Goal: Task Accomplishment & Management: Manage account settings

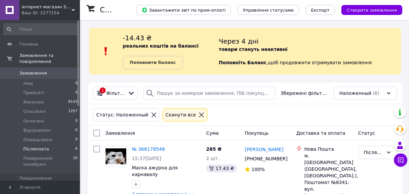
click at [44, 146] on span "Післяплата" at bounding box center [36, 149] width 26 height 6
click at [41, 146] on span "Післяплата" at bounding box center [36, 149] width 26 height 6
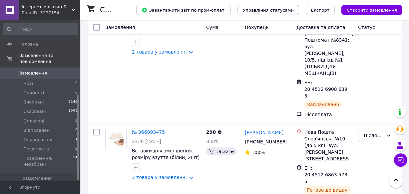
scroll to position [140, 0]
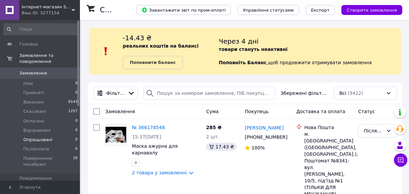
click at [53, 137] on li "Опрацьовані 0" at bounding box center [41, 139] width 82 height 9
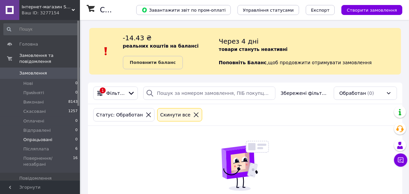
click at [53, 145] on li "Післяплата 6" at bounding box center [41, 149] width 82 height 9
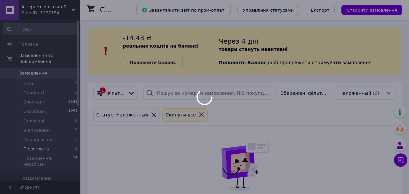
click at [53, 145] on div at bounding box center [204, 97] width 409 height 194
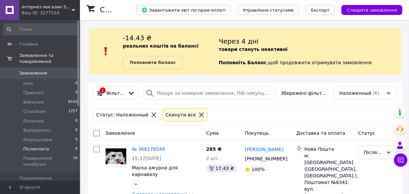
click at [42, 146] on span "Післяплата" at bounding box center [36, 149] width 26 height 6
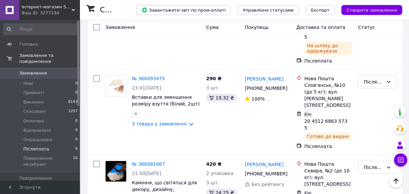
scroll to position [188, 0]
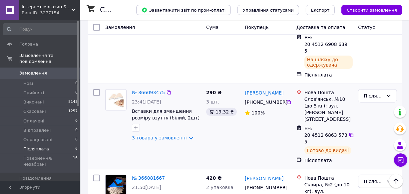
click at [121, 90] on img at bounding box center [116, 100] width 16 height 21
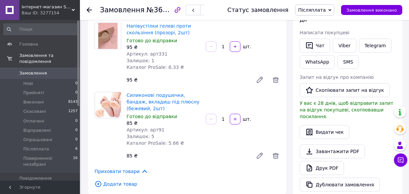
scroll to position [151, 0]
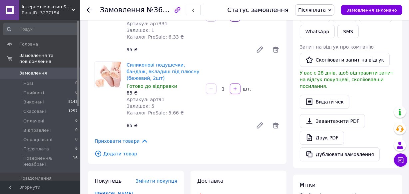
click at [38, 70] on span "Замовлення" at bounding box center [33, 73] width 28 height 6
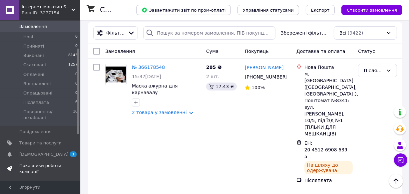
scroll to position [60, 0]
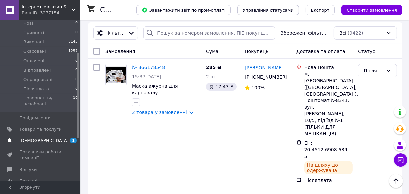
click at [34, 138] on span "[DEMOGRAPHIC_DATA]" at bounding box center [43, 141] width 49 height 6
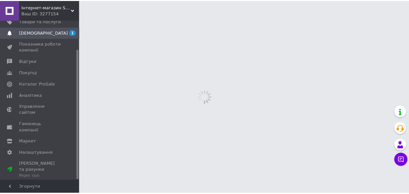
scroll to position [35, 0]
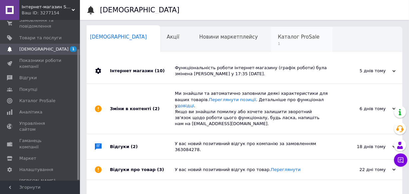
click at [278, 38] on span "Каталог ProSale" at bounding box center [299, 37] width 42 height 6
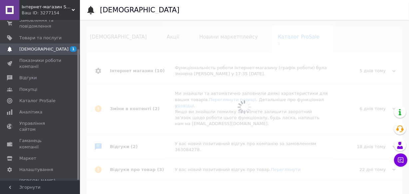
scroll to position [0, 14]
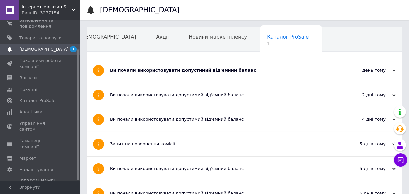
click at [247, 75] on div "Ви почали використовувати допустимий від'ємний баланс" at bounding box center [219, 70] width 219 height 24
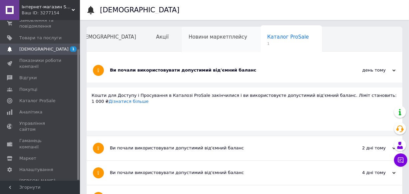
click at [190, 46] on div "Новини маркетплейсу" at bounding box center [221, 39] width 79 height 25
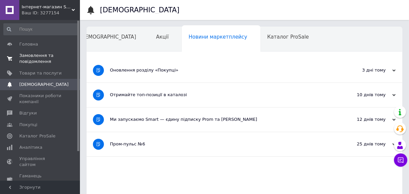
click at [39, 59] on span "Замовлення та повідомлення" at bounding box center [40, 59] width 42 height 12
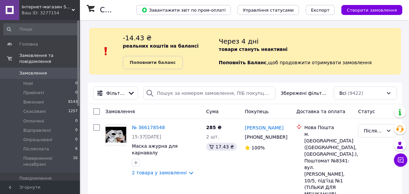
click at [40, 187] on span "Товари та послуги" at bounding box center [40, 190] width 42 height 6
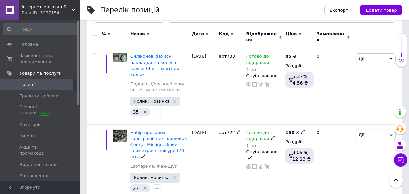
scroll to position [91, 0]
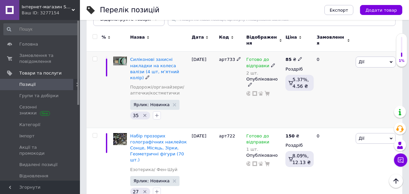
click at [237, 57] on icon at bounding box center [239, 59] width 4 height 4
type input "арт723"
click at [368, 62] on span "Дії" at bounding box center [376, 62] width 40 height 11
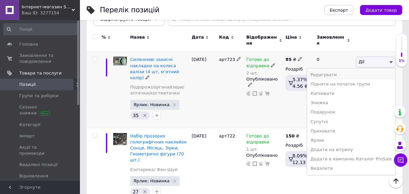
click at [346, 71] on li "Редагувати" at bounding box center [351, 74] width 88 height 9
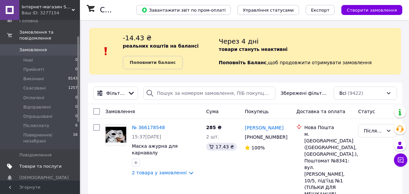
scroll to position [30, 0]
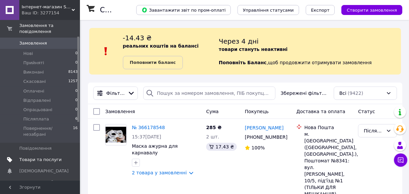
click at [57, 157] on span "Товари та послуги" at bounding box center [40, 160] width 42 height 6
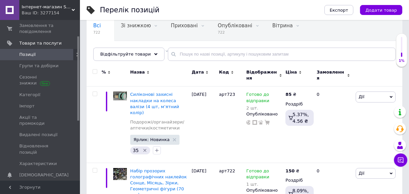
scroll to position [60, 0]
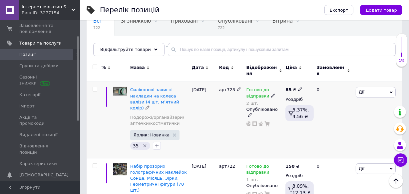
click at [365, 87] on span "Дії" at bounding box center [376, 92] width 40 height 11
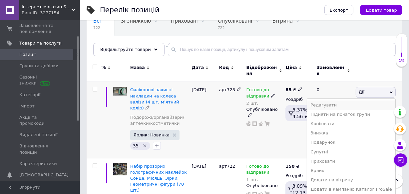
click at [338, 101] on li "Редагувати" at bounding box center [351, 105] width 88 height 9
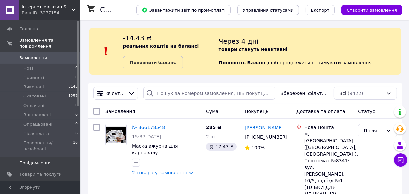
scroll to position [30, 0]
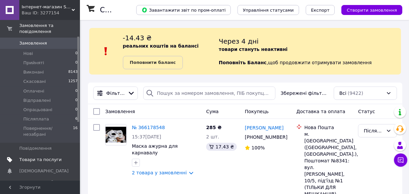
click at [50, 157] on span "Товари та послуги" at bounding box center [40, 160] width 42 height 6
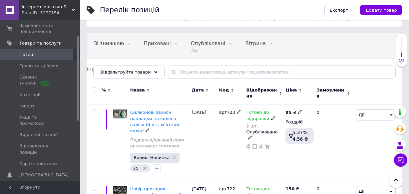
scroll to position [30, 0]
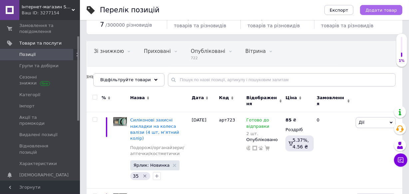
click at [388, 12] on span "Додати товар" at bounding box center [382, 10] width 32 height 5
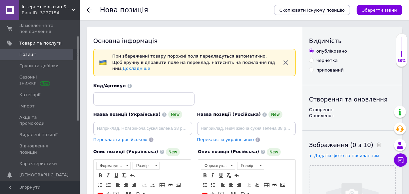
click at [287, 60] on icon "button" at bounding box center [286, 62] width 4 height 4
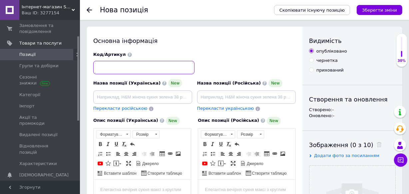
click at [111, 69] on input at bounding box center [143, 67] width 101 height 13
type input "арт724"
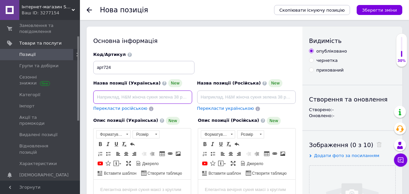
click at [121, 100] on input at bounding box center [142, 97] width 99 height 13
paste input "Водонепроникні наклейки для баночок і ємностей (80 штук / 5 аркушів)"
type input "Водонепроникні наклейки для баночок і ємностей (80 штук / 5 аркушів)"
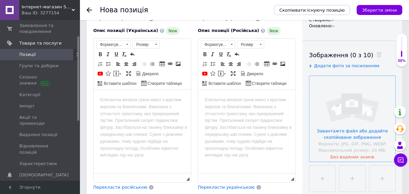
scroll to position [91, 0]
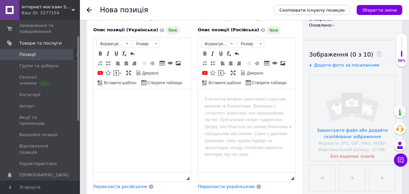
click at [98, 98] on html at bounding box center [141, 99] width 97 height 20
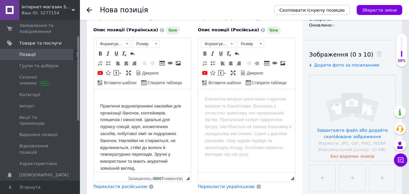
click at [98, 105] on html "Практичні водонепроникні наклейки для організації баночок, контейнерів, пляшечо…" at bounding box center [141, 134] width 97 height 90
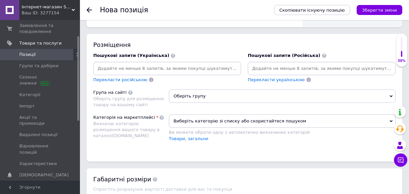
scroll to position [454, 0]
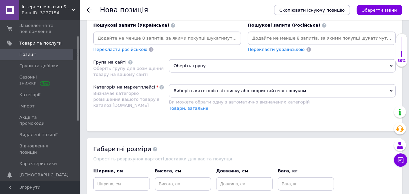
click at [219, 66] on span "Оберіть групу" at bounding box center [282, 65] width 227 height 13
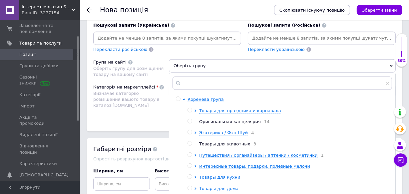
click at [195, 176] on icon at bounding box center [196, 177] width 2 height 3
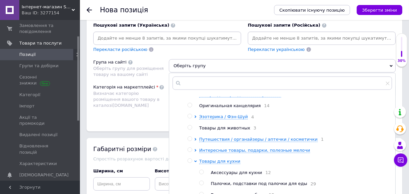
scroll to position [30, 0]
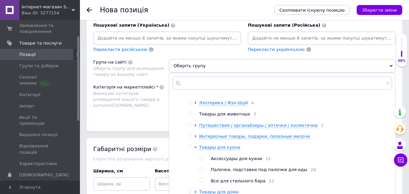
click at [201, 158] on input "radio" at bounding box center [201, 158] width 4 height 4
radio input "true"
click at [383, 13] on button "Зберегти зміни" at bounding box center [380, 10] width 46 height 10
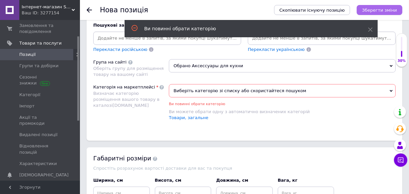
scroll to position [460, 0]
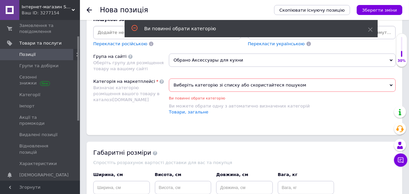
click at [232, 85] on span "Виберіть категорію зі списку або скористайтеся пошуком" at bounding box center [282, 85] width 227 height 13
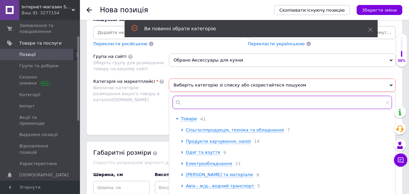
click at [212, 102] on input "text" at bounding box center [283, 102] width 220 height 13
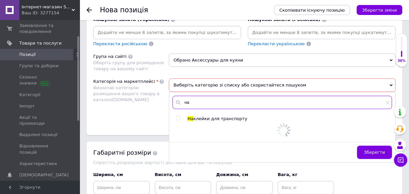
type input "н"
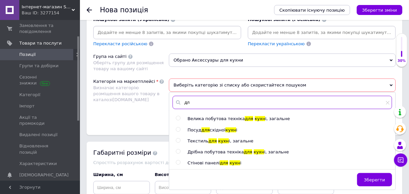
type input "д"
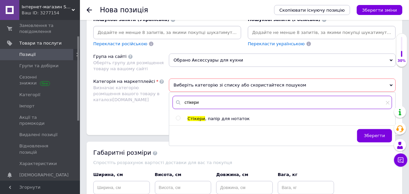
type input "стікери"
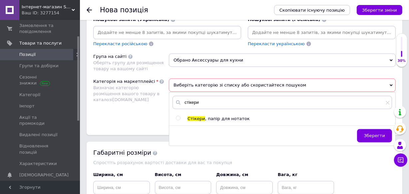
click at [178, 118] on input "radio" at bounding box center [178, 118] width 4 height 4
radio input "true"
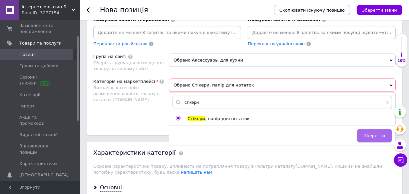
click at [377, 137] on span "Зберегти" at bounding box center [374, 135] width 21 height 5
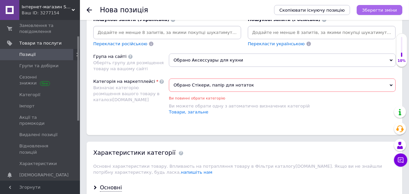
click at [384, 10] on icon "Зберегти зміни" at bounding box center [379, 10] width 35 height 5
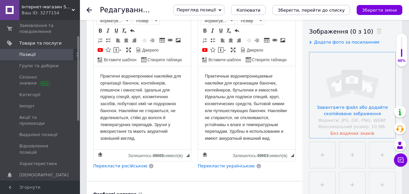
scroll to position [121, 0]
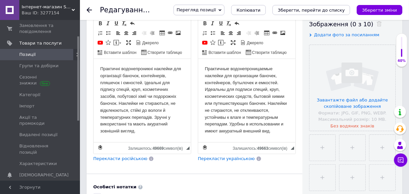
click at [154, 134] on body "Практичні водонепроникні наклейки для організації баночок, контейнерів, пляшечо…" at bounding box center [142, 99] width 84 height 69
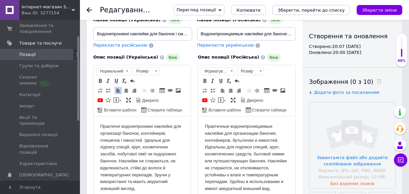
scroll to position [30, 0]
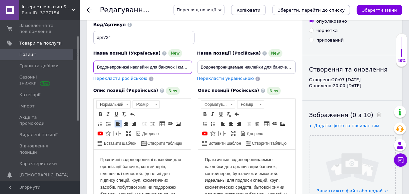
click at [185, 65] on input "Водонепроникні наклейки для баночок і ємностей (80 штук / 5 аркушів)" at bounding box center [142, 67] width 99 height 13
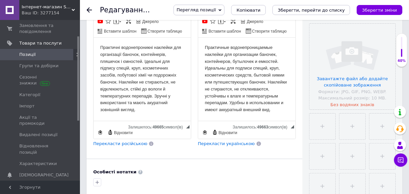
scroll to position [151, 0]
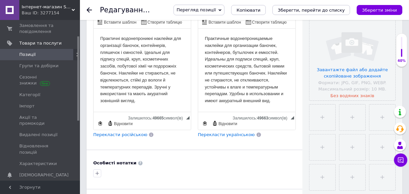
click at [154, 102] on p "Практичні водонепроникні наклейки для організації баночок, контейнерів, пляшечо…" at bounding box center [142, 69] width 84 height 69
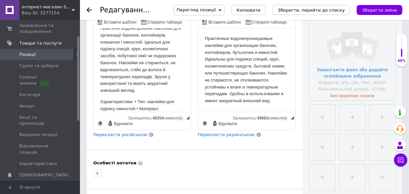
scroll to position [65, 0]
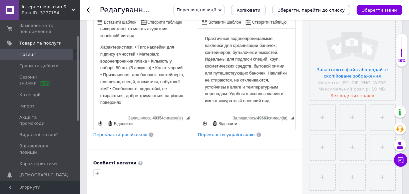
click at [134, 46] on p "Характеристики: • Тип: наклейки для підпису ємностей • Матеріал: водонепроникна…" at bounding box center [142, 75] width 84 height 62
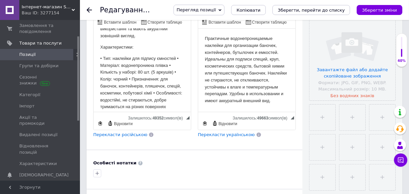
click at [105, 58] on p "• Тип: наклейки для підпису ємностей • Матеріал: водонепроникна плівка • Кількі…" at bounding box center [142, 82] width 84 height 55
click at [97, 56] on html "Практичні водонепроникні наклейки для організації баночок, контейнерів, пляшечо…" at bounding box center [141, 45] width 97 height 165
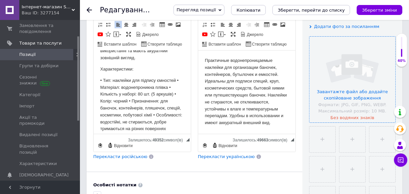
scroll to position [121, 0]
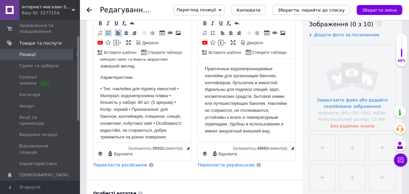
click at [110, 31] on span at bounding box center [108, 32] width 5 height 5
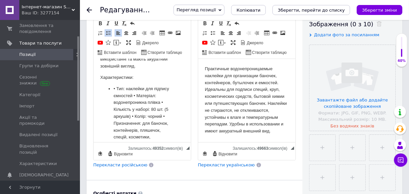
click at [158, 97] on li "• Тип: наклейки для підпису ємностей • Матеріал: водонепроникна плівка • Кількі…" at bounding box center [141, 130] width 57 height 90
click at [117, 85] on li "Матеріал: водонепроникна плівка • Кількість у наборі: 80 шт. (5 аркушів) • Колі…" at bounding box center [141, 123] width 57 height 76
click at [162, 95] on li "м атеріал: водонепроникна плівка • Кількість у наборі: 80 шт. (5 аркушів) • Кол…" at bounding box center [141, 123] width 57 height 76
click at [119, 101] on li "• Кількість у наборі: 80 шт. (5 аркушів) • Колір: чорний • Призначення: для бан…" at bounding box center [141, 133] width 57 height 69
click at [136, 109] on li "кількість у наборі: 80 шт. (5 аркушів) • Колір: чорний • Призначення: для баноч…" at bounding box center [141, 133] width 57 height 69
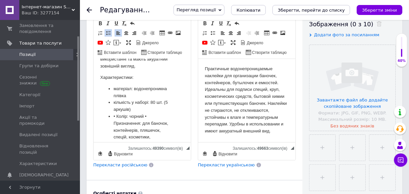
click at [143, 116] on li "• Колір: чорний • Призначення: для баночок, контейнерів, пляшечок, спецій, косм…" at bounding box center [141, 144] width 57 height 62
click at [118, 114] on li "• Колір: срібний • Призначення: для баночок, контейнерів, пляшечок, спецій, кос…" at bounding box center [141, 144] width 57 height 62
click at [142, 117] on li "колір: срібний • Призначення: для баночок, контейнерів, пляшечок, спецій, косме…" at bounding box center [141, 144] width 57 height 62
click at [119, 125] on li "• Призначення: для баночок, контейнерів, пляшечок, спецій, косметики, побутової…" at bounding box center [141, 147] width 57 height 55
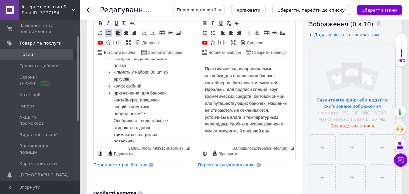
click at [170, 112] on ul "м атеріал: водонепроникна плівка кількість у наборі: 80 шт. (5 аркушів) колір: …" at bounding box center [142, 100] width 84 height 90
click at [118, 119] on li "• Особливості: водостійкі, не стираються, добре тримаються на різних поверхнях" at bounding box center [141, 131] width 57 height 28
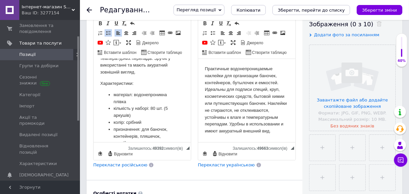
scroll to position [56, 0]
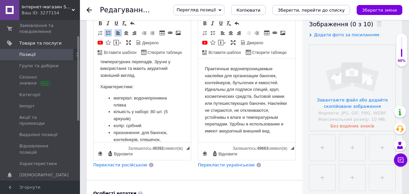
click at [98, 86] on html "Практичні водонепроникні наклейки для організації баночок, контейнерів, пляшечо…" at bounding box center [141, 103] width 97 height 200
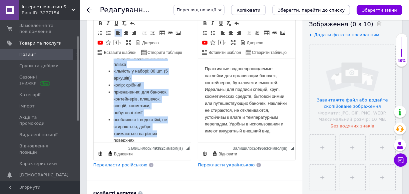
scroll to position [116, 0]
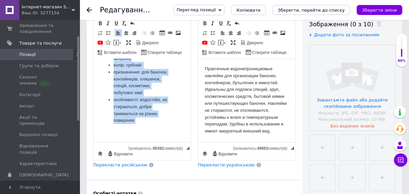
drag, startPoint x: 98, startPoint y: 86, endPoint x: 155, endPoint y: 137, distance: 76.8
click at [155, 137] on html "Практичні водонепроникні наклейки для організації баночок, контейнерів, пляшечо…" at bounding box center [141, 42] width 97 height 200
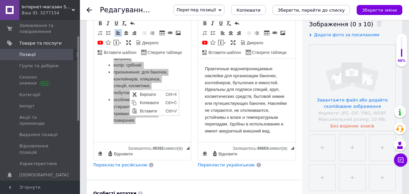
scroll to position [0, 0]
click at [145, 102] on span "Копіювати" at bounding box center [151, 103] width 26 height 8
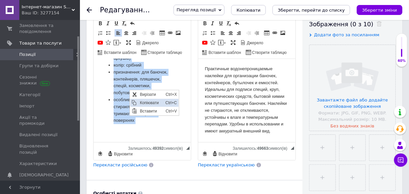
copy body "Характеристики: м атеріал: водонепроникна плівка кількість у наборі: 80 шт. (5 …"
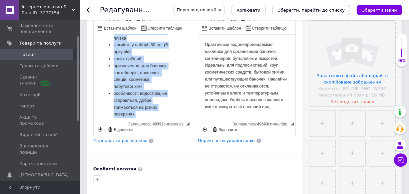
scroll to position [151, 0]
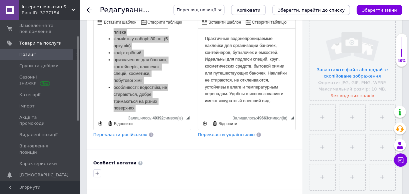
click at [279, 101] on body "Практичные водонепроницаемые наклейки для организации баночек, контейнеров, бут…" at bounding box center [247, 69] width 84 height 69
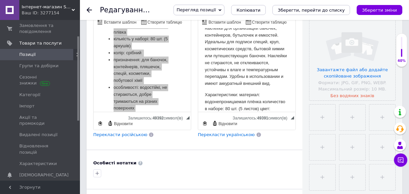
scroll to position [65, 0]
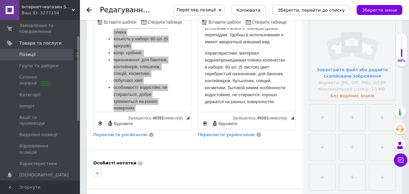
click at [240, 53] on p "Характеристики: материал: водонепроницаемая плёнка количество в наборе: 80 шт. …" at bounding box center [247, 77] width 84 height 55
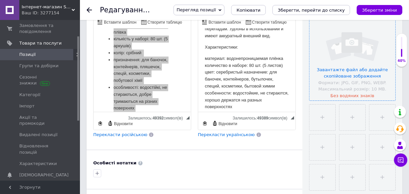
scroll to position [121, 0]
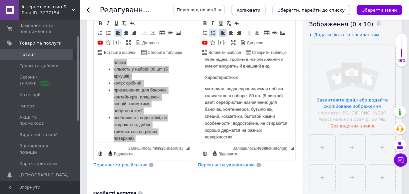
click at [214, 31] on span at bounding box center [212, 32] width 5 height 5
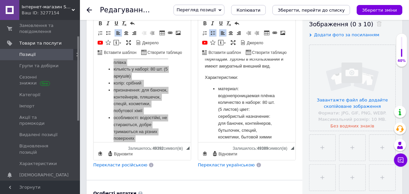
click at [233, 108] on li "материал: водонепроницаемая плёнка количество в наборе: 80 шт. (5 листов) цвет:…" at bounding box center [246, 126] width 57 height 83
click at [246, 122] on li "количество в наборе: 80 шт. (5 листов) цвет: серебристый назначение: для баноче…" at bounding box center [246, 133] width 57 height 69
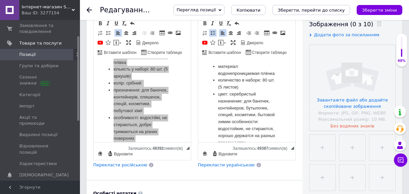
scroll to position [95, 0]
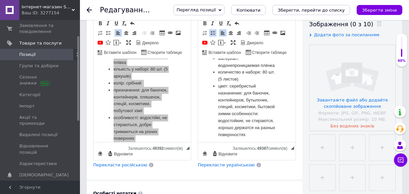
click at [259, 98] on li "цвет: серебристый назначение: для баночек, контейнеров, бутылочек, специй, косм…" at bounding box center [246, 110] width 57 height 55
click at [250, 127] on li "назначение: для баночек, контейнеров, бутылочек, специй, косметики, бытовой хим…" at bounding box center [246, 114] width 57 height 49
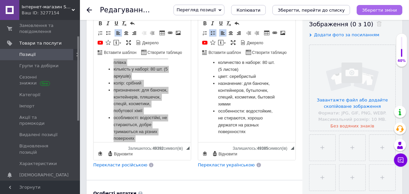
click at [384, 11] on icon "Зберегти зміни" at bounding box center [379, 10] width 35 height 5
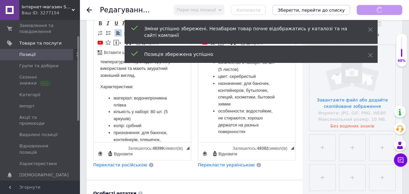
scroll to position [47, 0]
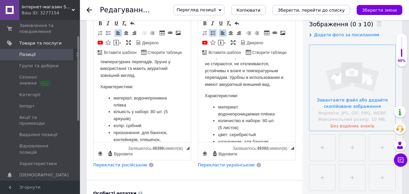
click at [367, 102] on input "file" at bounding box center [353, 88] width 86 height 86
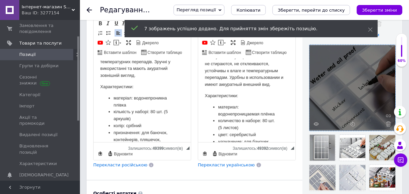
click at [115, 96] on li "матеріал: водонепроникна плівка" at bounding box center [141, 102] width 57 height 14
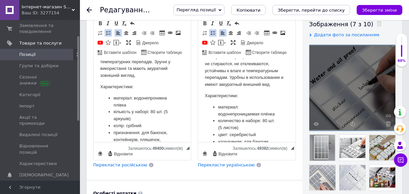
click at [149, 86] on p "Характеристики:" at bounding box center [142, 86] width 84 height 7
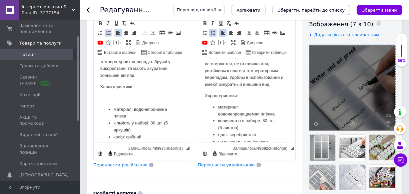
click at [109, 32] on span at bounding box center [108, 32] width 5 height 5
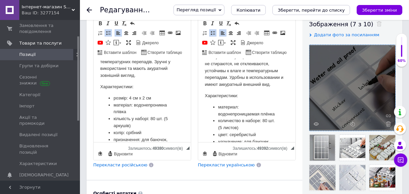
click at [137, 98] on li "розмір: 4 см х 2 см" at bounding box center [141, 98] width 57 height 7
click at [240, 99] on p "Характеристики:" at bounding box center [247, 95] width 84 height 7
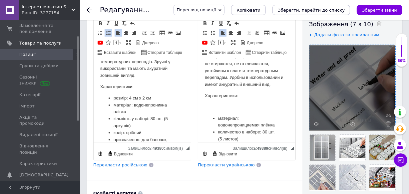
click at [214, 29] on span "Вставити/видалити нумерований список Вставити/видалити маркований список" at bounding box center [209, 33] width 16 height 8
click at [214, 33] on span at bounding box center [212, 32] width 5 height 5
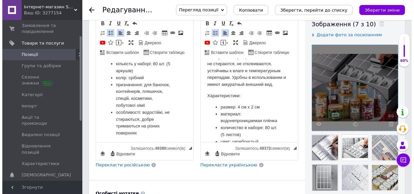
scroll to position [123, 0]
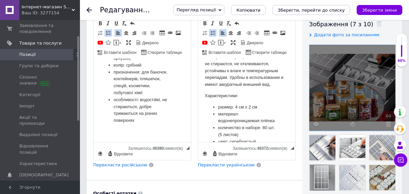
click at [151, 123] on li "особливості: водостійкі, не стираються, добре тримаються на різних поверхнях" at bounding box center [141, 110] width 57 height 28
click at [130, 128] on p "Редактор, 891C2604-C4A0-4C67-AF41-1D4CF7F0ABF4" at bounding box center [142, 131] width 84 height 7
click at [126, 33] on span at bounding box center [126, 32] width 5 height 5
click at [177, 33] on span at bounding box center [178, 32] width 5 height 5
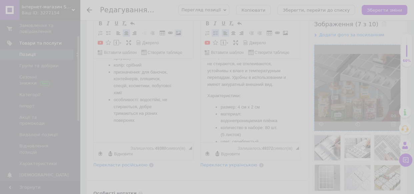
select select
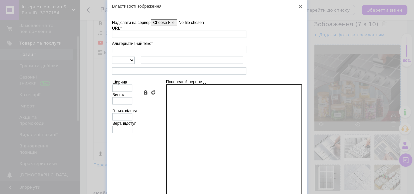
click at [166, 23] on input"] "Надіслати на сервер" at bounding box center [189, 22] width 76 height 7
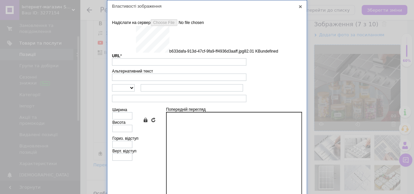
type input "https://images.prom.ua/6879336644_w640_h2048_b633dafa_913d_47cf_9fa9_ff4936d3aa…"
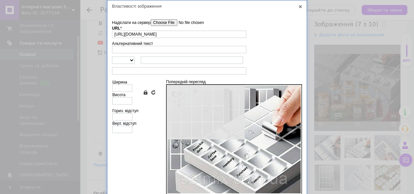
type input "640"
type input "518"
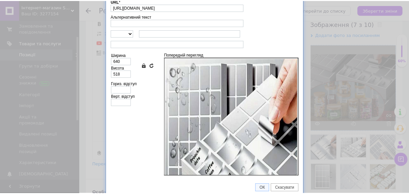
scroll to position [29, 0]
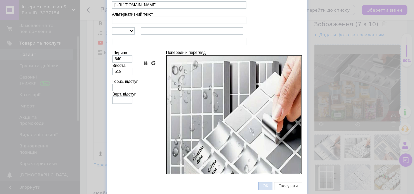
click at [259, 187] on span "ОК" at bounding box center [265, 186] width 13 height 5
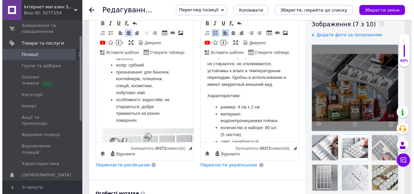
scroll to position [295, 0]
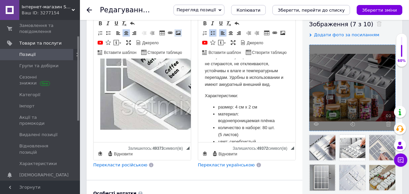
click at [178, 31] on span at bounding box center [178, 32] width 5 height 5
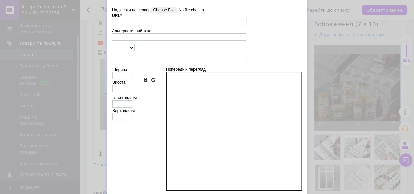
scroll to position [0, 0]
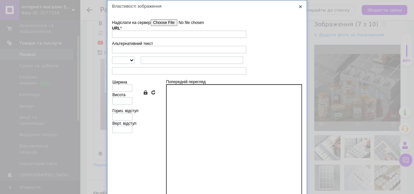
click at [158, 21] on input"] "Надіслати на сервер" at bounding box center [189, 22] width 76 height 7
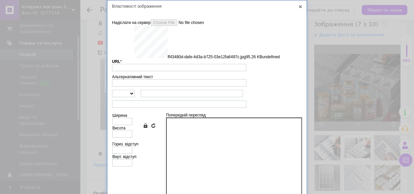
type input "https://images.prom.ua/6879337102_w640_h2048_ff43480d_dafe_4d3a_b725_03e12fa649…"
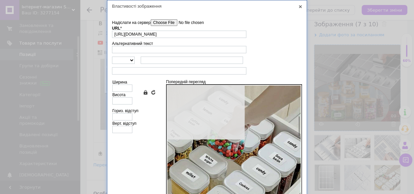
type input "640"
type input "624"
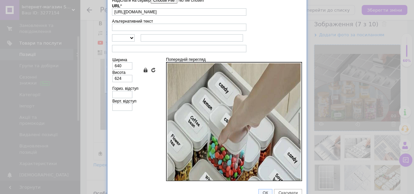
scroll to position [29, 0]
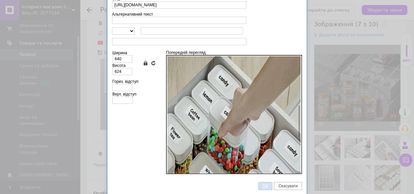
click at [267, 184] on span "ОК" at bounding box center [265, 186] width 13 height 5
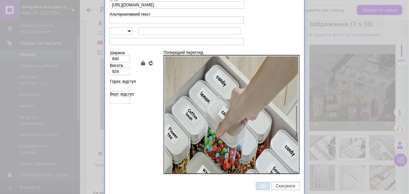
scroll to position [505, 0]
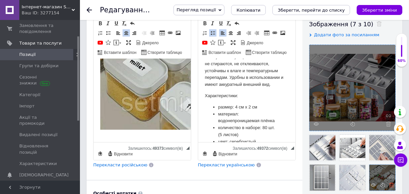
click at [390, 185] on use at bounding box center [391, 185] width 5 height 5
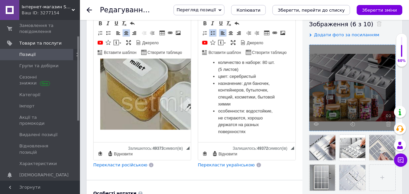
scroll to position [133, 0]
click at [257, 135] on li "особенности: водостойкие, не стираются, хорошо держатся на разных поверхностях" at bounding box center [246, 122] width 57 height 28
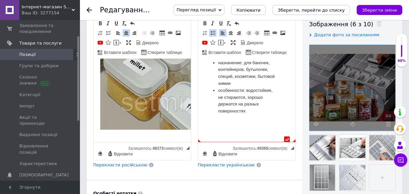
click at [264, 115] on li "особенности: водостойкие, не стираются, хорошо держатся на разных поверхностях" at bounding box center [246, 101] width 57 height 28
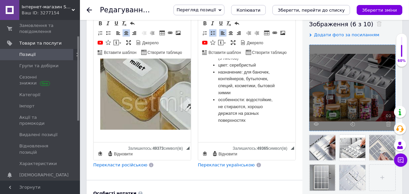
scroll to position [142, 0]
click at [232, 32] on span at bounding box center [230, 32] width 5 height 5
click at [283, 34] on span at bounding box center [282, 32] width 5 height 5
select select
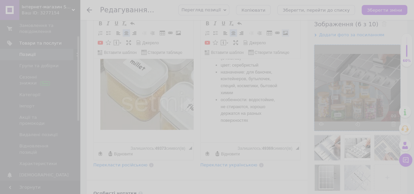
scroll to position [137, 0]
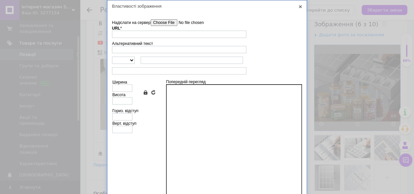
click at [167, 20] on input"] "Надіслати на сервер" at bounding box center [189, 22] width 76 height 7
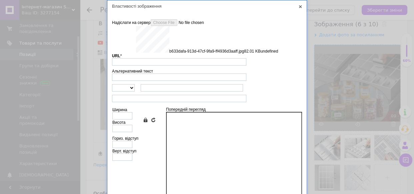
type input "https://images.prom.ua/6879336644_w640_h2048_b633dafa_913d_47cf_9fa9_ff4936d3aa…"
type input "640"
type input "518"
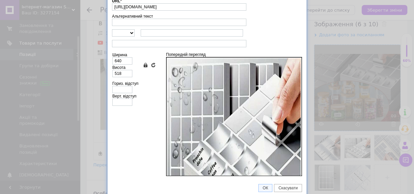
scroll to position [29, 0]
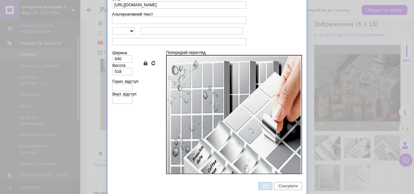
click at [265, 187] on span "ОК" at bounding box center [265, 186] width 13 height 5
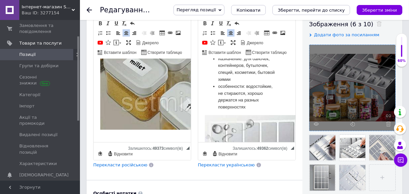
scroll to position [315, 0]
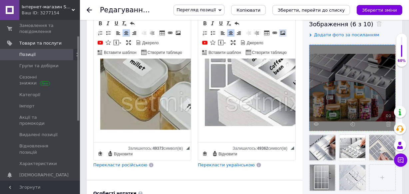
click at [283, 31] on span at bounding box center [282, 32] width 5 height 5
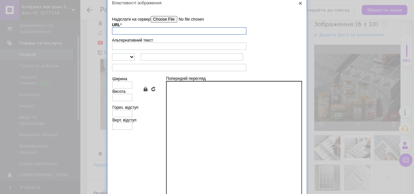
scroll to position [0, 0]
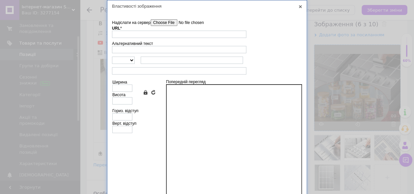
click at [168, 22] on input"] "Надіслати на сервер" at bounding box center [189, 22] width 76 height 7
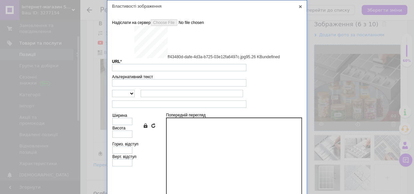
type input "https://images.prom.ua/6879337102_w640_h2048_ff43480d_dafe_4d3a_b725_03e12fa649…"
type input "640"
type input "624"
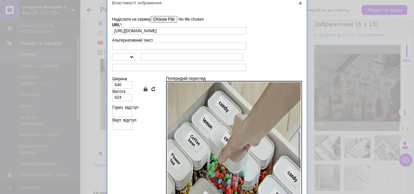
scroll to position [29, 0]
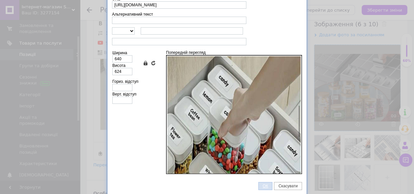
click at [262, 185] on span "ОК" at bounding box center [265, 186] width 13 height 5
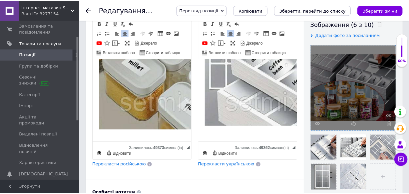
scroll to position [526, 0]
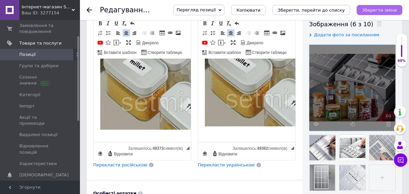
click at [381, 10] on icon "Зберегти зміни" at bounding box center [379, 10] width 35 height 5
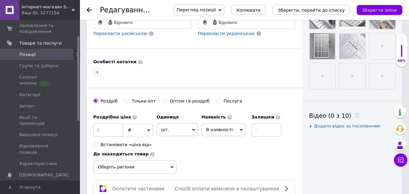
scroll to position [273, 0]
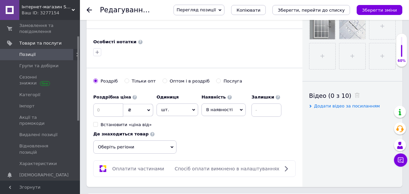
click at [233, 107] on span "В наявності" at bounding box center [224, 110] width 44 height 13
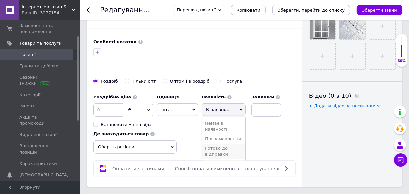
click at [228, 152] on li "Готово до відправки" at bounding box center [224, 151] width 44 height 15
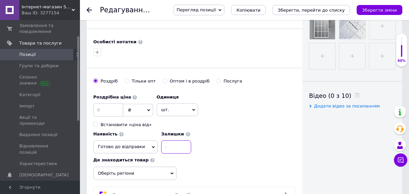
click at [171, 144] on input at bounding box center [176, 147] width 30 height 13
type input "3"
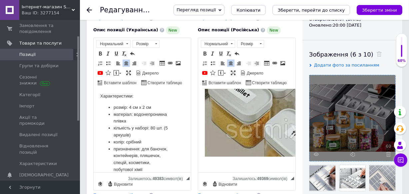
scroll to position [79, 0]
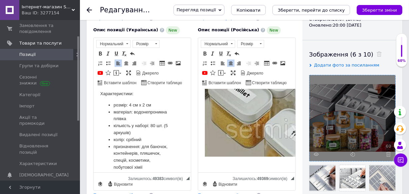
click at [155, 124] on li "кількість у наборі: 80 шт. (5 аркушів)" at bounding box center [141, 129] width 57 height 14
click at [117, 132] on li "кількість у наборі: 48 шт. (5 аркушів)" at bounding box center [141, 129] width 57 height 14
click at [172, 126] on ul "розмір: 4 см х 2 см матеріал: водонепроникна плівка кількість у наборі: 48 шт. …" at bounding box center [142, 150] width 84 height 97
click at [159, 132] on li "кількість у наборі: 48 шт (3 аркушів)" at bounding box center [141, 129] width 57 height 14
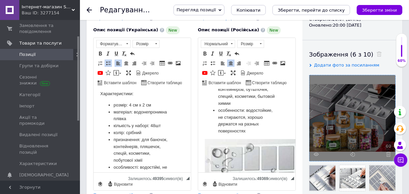
scroll to position [109, 0]
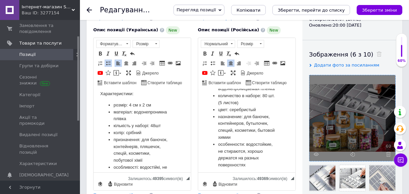
click at [252, 106] on li "количество в наборе: 80 шт. (5 листов)" at bounding box center [246, 99] width 57 height 14
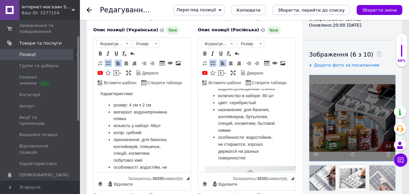
click at [270, 99] on li "количество в наборе: 80 шт" at bounding box center [246, 95] width 57 height 7
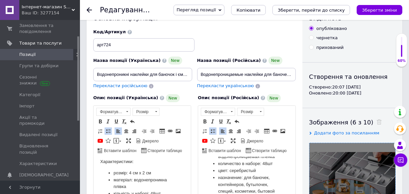
scroll to position [30, 0]
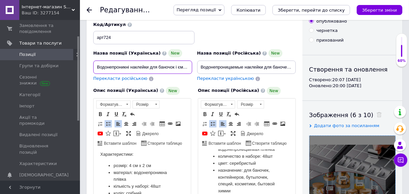
click at [152, 66] on input "Водонепроникні наклейки для баночок і ємностей (80 штук / 5 аркушів)" at bounding box center [142, 67] width 99 height 13
paste input "48 штук"
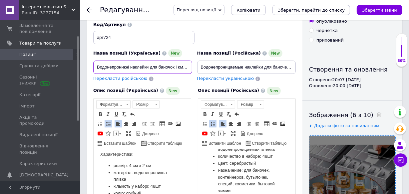
scroll to position [0, 30]
type input "Водонепроникні наклейки для баночок і ємностей (48 штук )"
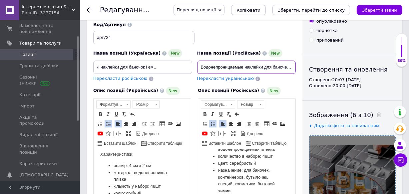
click at [234, 66] on input "Водонепроницаемые наклейки для баночек и емкостей (80 штук / 5 листов)" at bounding box center [246, 67] width 99 height 13
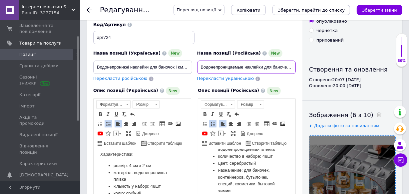
click at [234, 66] on input "Водонепроницаемые наклейки для баночек и емкостей (80 штук / 5 листов)" at bounding box center [246, 67] width 99 height 13
paste input "48 шт"
type input "Водонепроницаемые наклейки для баночек и емкостей (48 шт)"
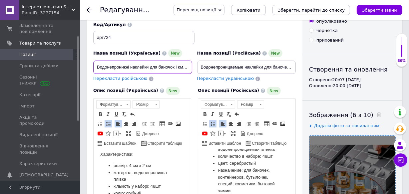
click at [130, 70] on input "Водонепроникні наклейки для баночок і ємностей (48 штук )" at bounding box center [142, 67] width 99 height 13
paste input
click at [144, 68] on input "Водонепроникні наклейки для баночок і ємностей (48 шт)" at bounding box center [142, 67] width 99 height 13
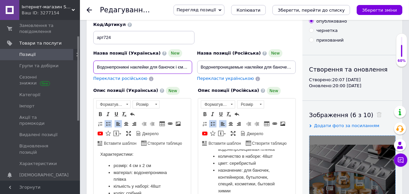
click at [144, 68] on input "Водонепроникні наклейки для баночок і ємностей (48 шт)" at bounding box center [142, 67] width 99 height 13
paste input "абір водонепроникних стікерів для спецій, банок, контейнерів (48"
type input "Набір водонепроникних стікерів для спецій, банок, контейнерів (48шт)"
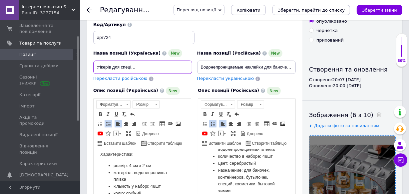
scroll to position [0, 0]
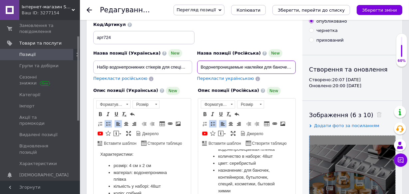
click at [234, 66] on input "Водонепроницаемые наклейки для баночек и емкостей (48 шт)" at bounding box center [246, 67] width 99 height 13
click at [234, 65] on input "Водонепроницаемые наклейки для баночек и емкостей (48 шт)" at bounding box center [246, 67] width 99 height 13
paste input "абор водонепроницаемых стикеров для специй, банок, контейнеров (48"
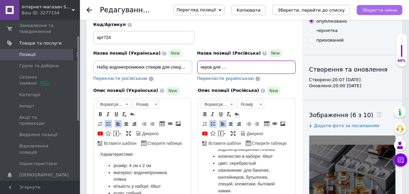
type input "Набор водонепроницаемых стикеров для специй, банок, контейнеров (48шт)"
click at [391, 9] on icon "Зберегти зміни" at bounding box center [379, 10] width 35 height 5
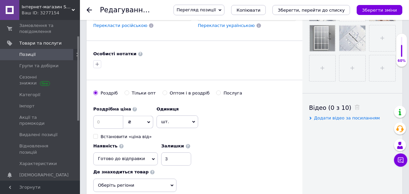
scroll to position [273, 0]
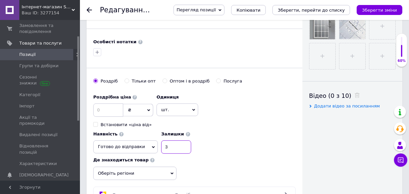
click at [174, 147] on input "3" at bounding box center [176, 147] width 30 height 13
type input "5"
click at [384, 11] on icon "Зберегти зміни" at bounding box center [379, 10] width 35 height 5
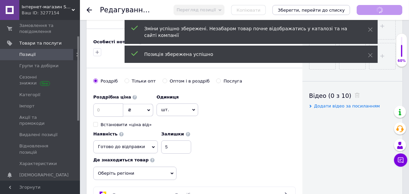
scroll to position [109, 0]
click at [384, 11] on icon "Зберегти зміни" at bounding box center [379, 10] width 35 height 5
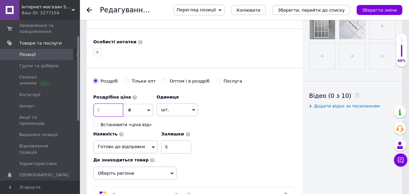
click at [107, 107] on input at bounding box center [108, 110] width 30 height 13
type input "75"
click at [391, 11] on icon "Зберегти зміни" at bounding box center [379, 10] width 35 height 5
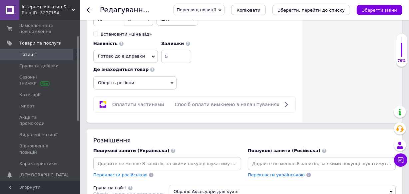
scroll to position [394, 0]
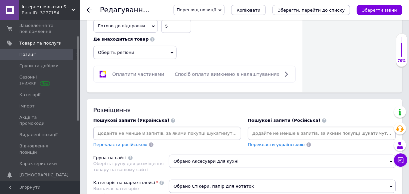
click at [144, 133] on input at bounding box center [167, 134] width 145 height 10
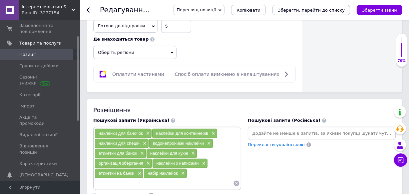
click at [282, 132] on input at bounding box center [321, 134] width 145 height 10
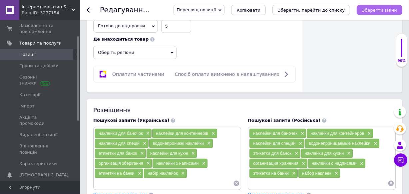
click at [382, 13] on button "Зберегти зміни" at bounding box center [380, 10] width 46 height 10
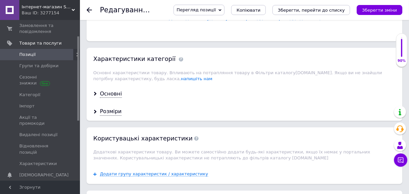
scroll to position [636, 0]
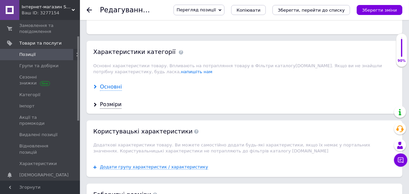
click at [113, 83] on div "Основні" at bounding box center [111, 87] width 22 height 8
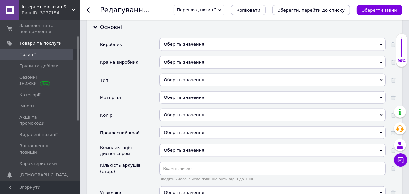
scroll to position [697, 0]
click at [204, 73] on div "Оберіть значення" at bounding box center [272, 79] width 227 height 13
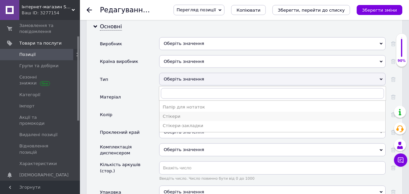
click at [174, 114] on div "Стікери" at bounding box center [272, 117] width 219 height 6
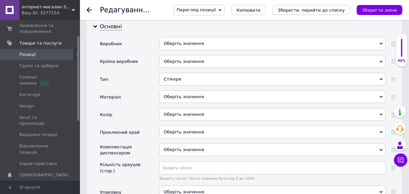
click at [181, 94] on div "Оберіть значення" at bounding box center [272, 97] width 227 height 13
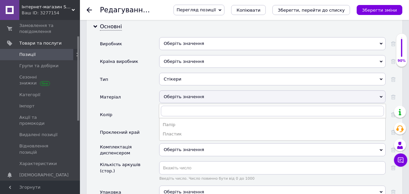
click at [150, 100] on div "Матеріал" at bounding box center [129, 100] width 59 height 18
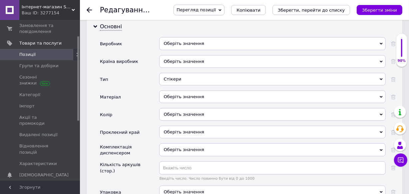
click at [186, 110] on div "Оберіть значення" at bounding box center [272, 114] width 227 height 13
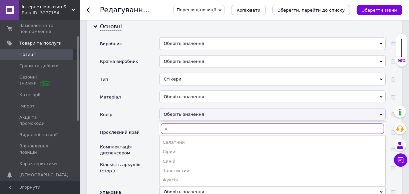
type input "ср"
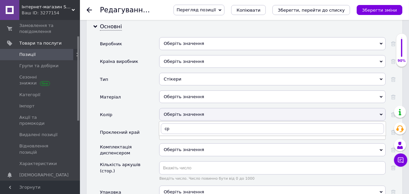
click at [146, 104] on div "Матеріал" at bounding box center [129, 100] width 59 height 18
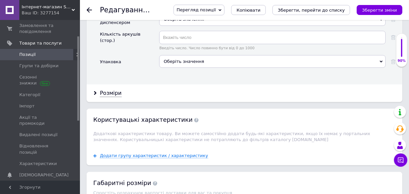
scroll to position [849, 0]
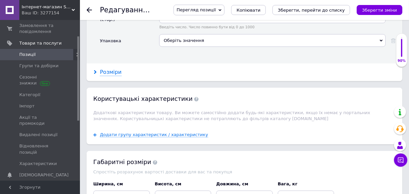
click at [107, 69] on div "Розміри" at bounding box center [111, 73] width 22 height 8
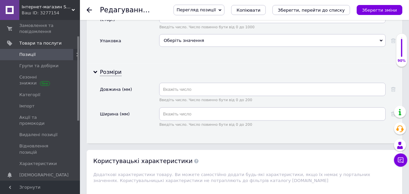
click at [152, 158] on span "Користувацькi характеристики" at bounding box center [145, 161] width 105 height 7
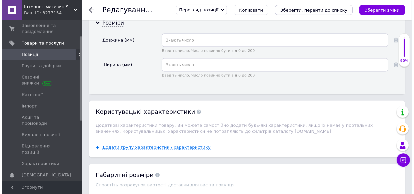
scroll to position [909, 0]
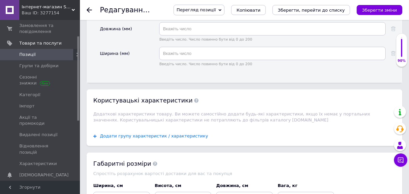
click at [146, 134] on span "Додати групу характеристик / характеристику" at bounding box center [154, 136] width 108 height 5
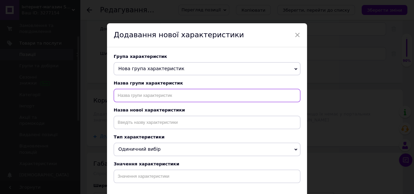
click at [149, 95] on input "text" at bounding box center [207, 95] width 187 height 13
type input "Додатково"
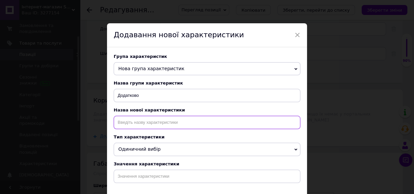
click at [150, 127] on input at bounding box center [207, 122] width 187 height 13
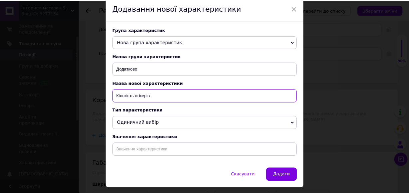
scroll to position [30, 0]
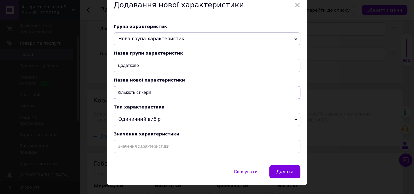
type input "Кількість стікерів"
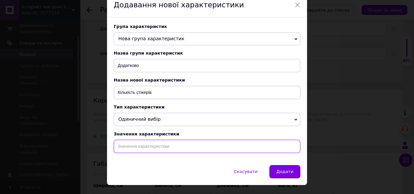
click at [157, 150] on input at bounding box center [207, 146] width 187 height 13
type input "48 шт"
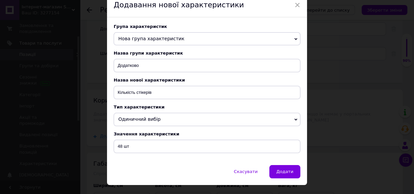
click at [288, 174] on span "Додати" at bounding box center [284, 171] width 17 height 5
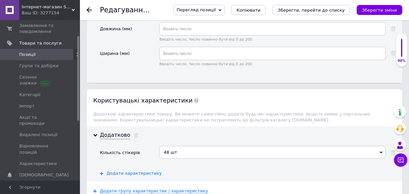
click at [135, 171] on span "Додати характеристику" at bounding box center [134, 173] width 55 height 5
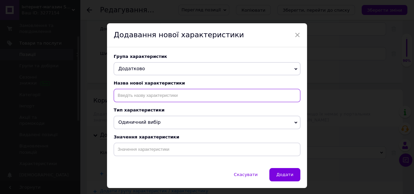
click at [148, 98] on input at bounding box center [207, 95] width 187 height 13
type input "Розмір"
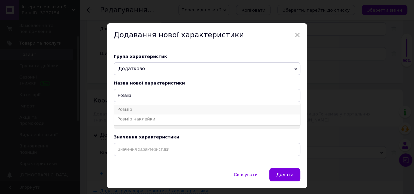
click at [129, 111] on li "Розмір" at bounding box center [207, 109] width 186 height 9
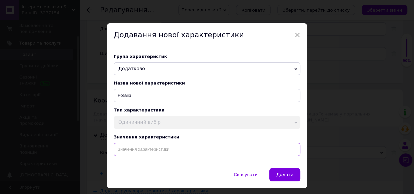
click at [155, 152] on input at bounding box center [207, 149] width 187 height 13
type input "4 х 2 см"
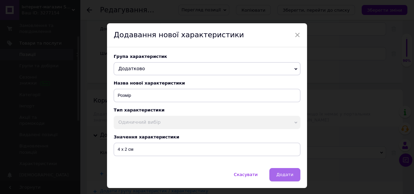
click at [282, 177] on span "Додати" at bounding box center [284, 174] width 17 height 5
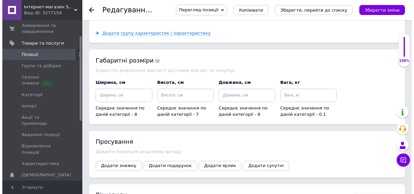
scroll to position [1091, 0]
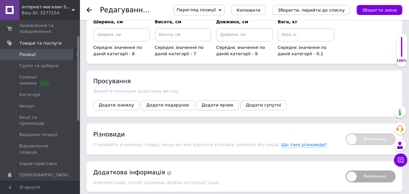
click at [209, 107] on button "Додати ярлик" at bounding box center [217, 106] width 43 height 10
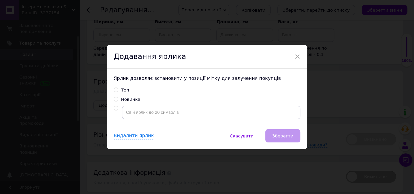
click at [114, 99] on input "Новинка" at bounding box center [116, 99] width 4 height 4
radio input "true"
click at [286, 134] on span "Зберегти" at bounding box center [282, 136] width 21 height 5
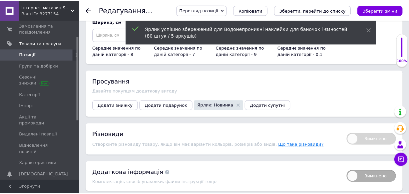
scroll to position [1089, 0]
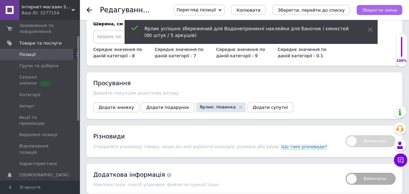
click at [389, 12] on icon "Зберегти зміни" at bounding box center [379, 10] width 35 height 5
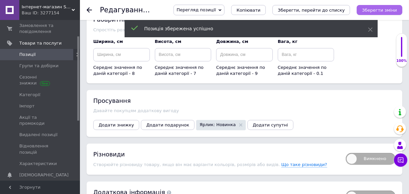
scroll to position [1107, 0]
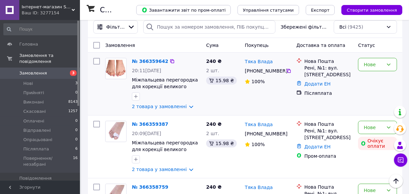
scroll to position [60, 0]
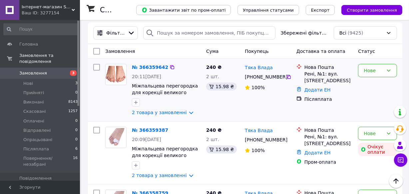
click at [109, 77] on img at bounding box center [116, 74] width 21 height 17
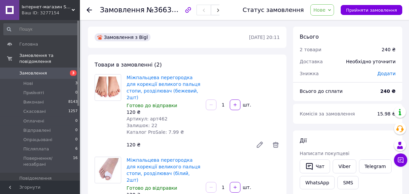
scroll to position [30, 0]
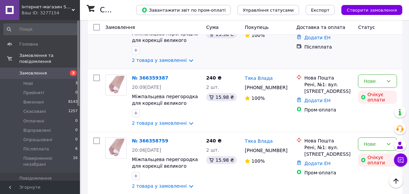
scroll to position [121, 0]
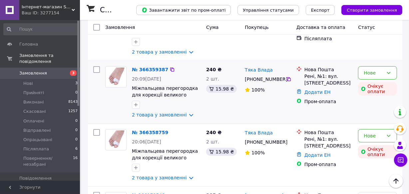
click at [112, 79] on img at bounding box center [116, 77] width 21 height 19
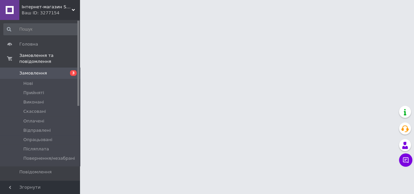
click at [46, 181] on span "Товари та послуги" at bounding box center [40, 184] width 42 height 6
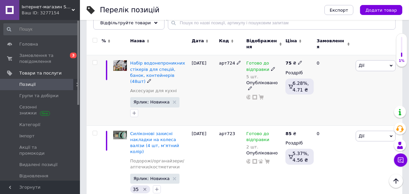
scroll to position [121, 0]
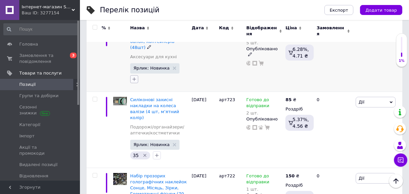
click at [135, 77] on icon "button" at bounding box center [134, 79] width 5 height 5
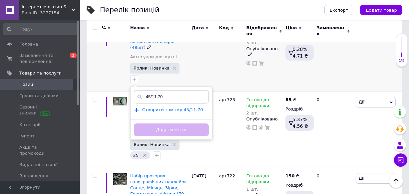
type input "45/11.70"
click at [166, 107] on span "Створити замiтку 45/11.70" at bounding box center [172, 109] width 61 height 5
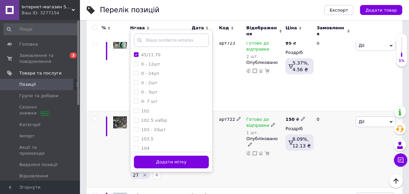
scroll to position [182, 0]
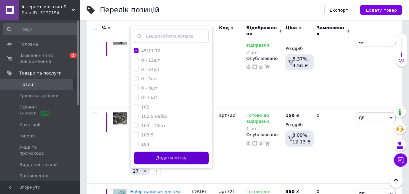
click at [178, 152] on button "Додати мітку" at bounding box center [171, 158] width 75 height 13
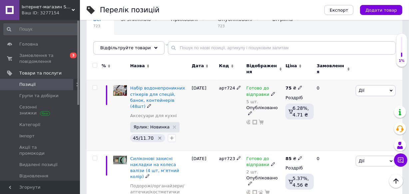
scroll to position [60, 0]
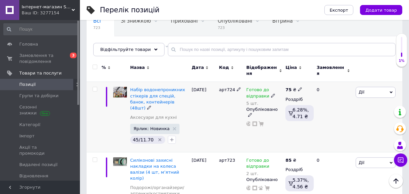
click at [298, 87] on icon at bounding box center [300, 89] width 4 height 4
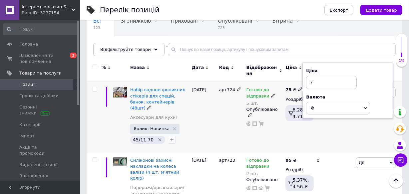
type input "70"
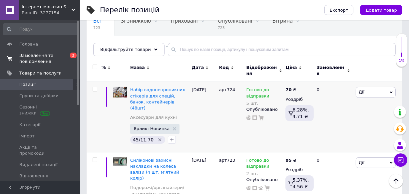
click at [43, 60] on span "Замовлення та повідомлення" at bounding box center [40, 59] width 42 height 12
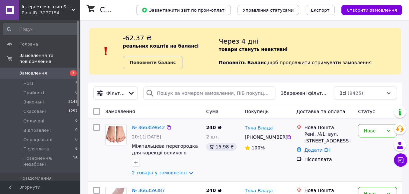
click at [109, 131] on img at bounding box center [116, 134] width 21 height 17
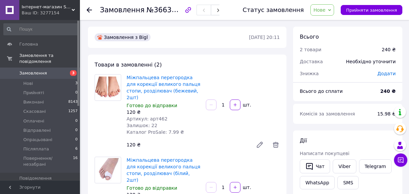
scroll to position [30, 0]
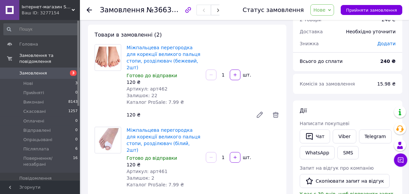
click at [36, 70] on span "Замовлення" at bounding box center [33, 73] width 28 height 6
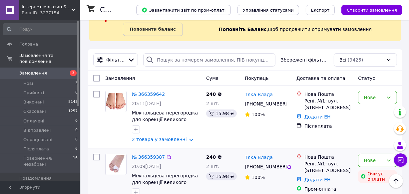
scroll to position [30, 0]
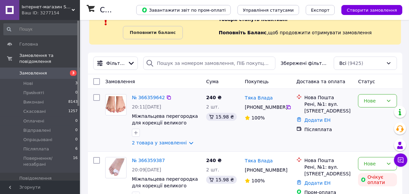
click at [116, 99] on img at bounding box center [116, 104] width 21 height 17
